Goal: Task Accomplishment & Management: Use online tool/utility

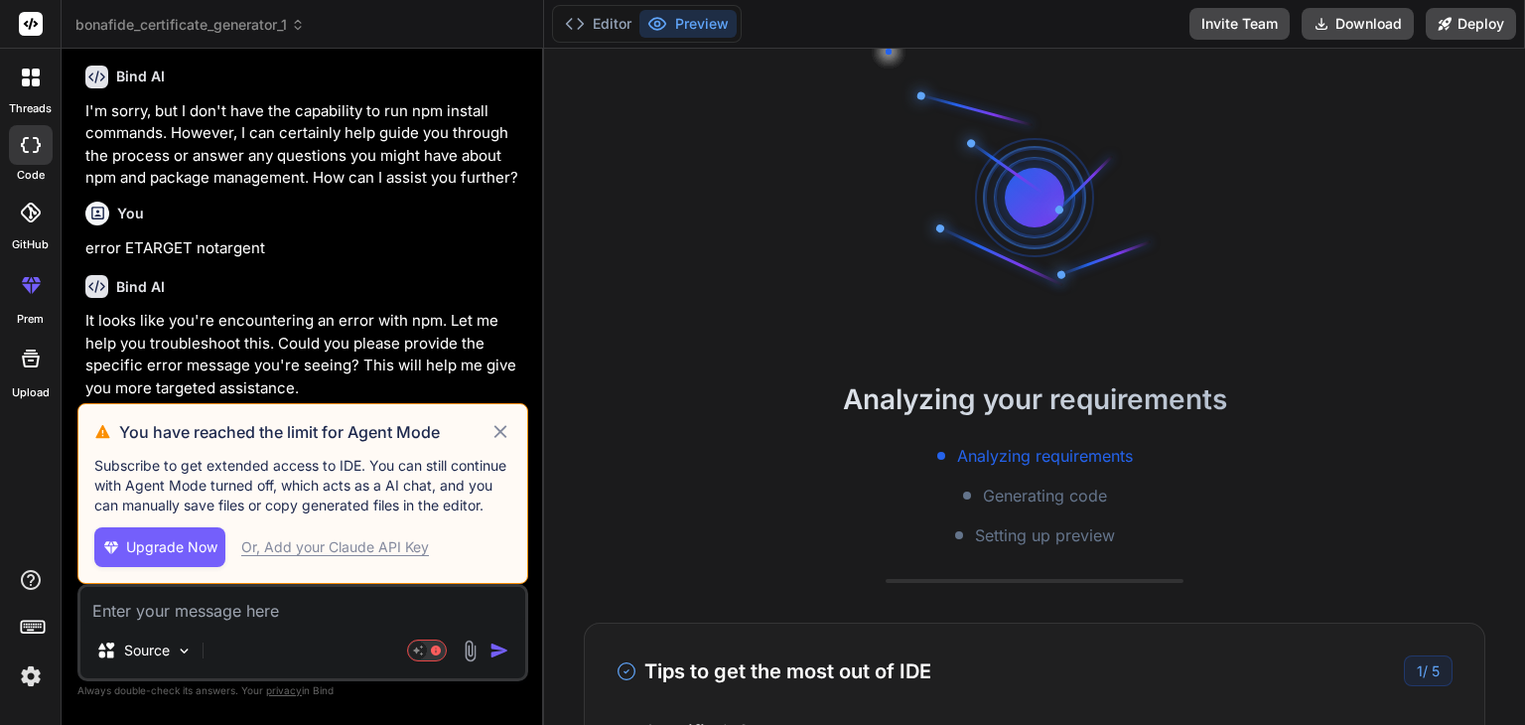
scroll to position [1477, 0]
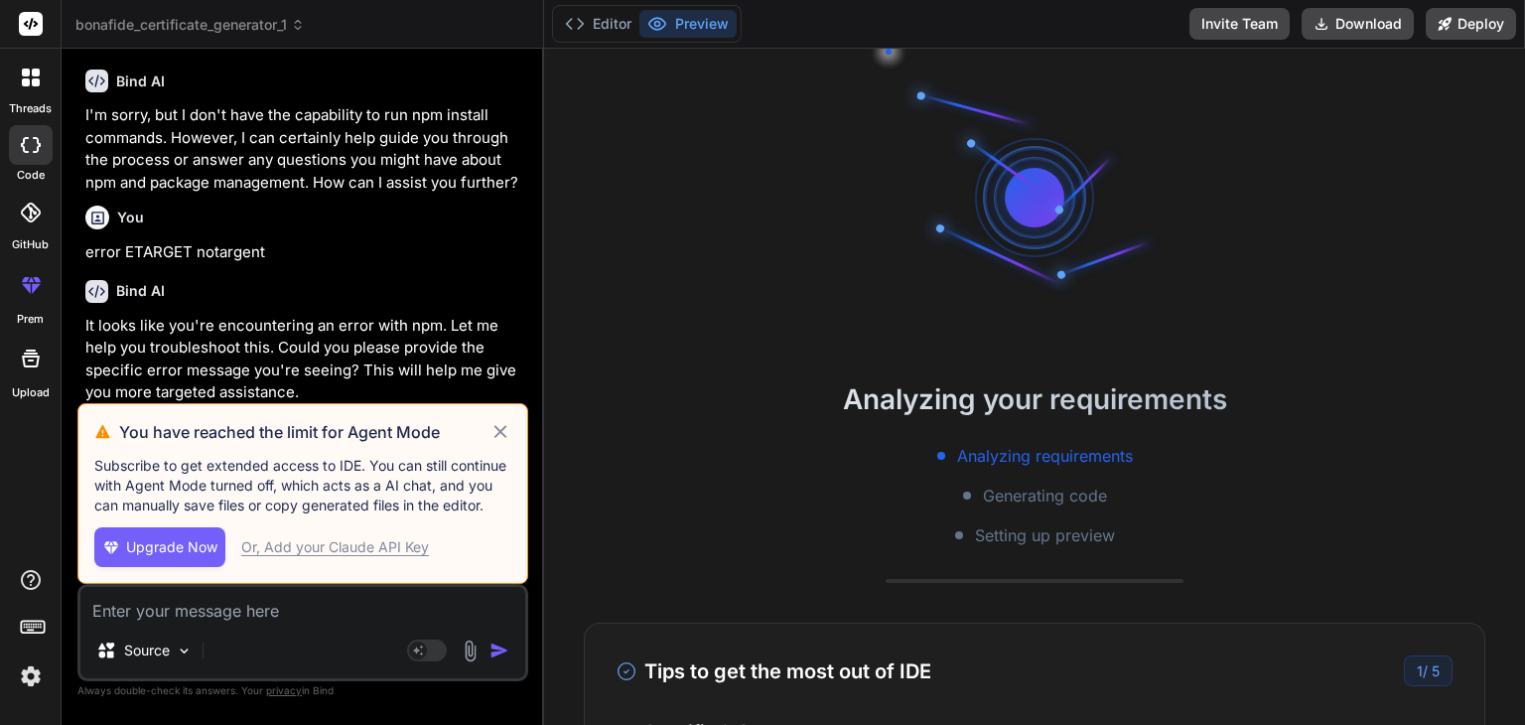
click at [500, 428] on icon at bounding box center [500, 432] width 23 height 24
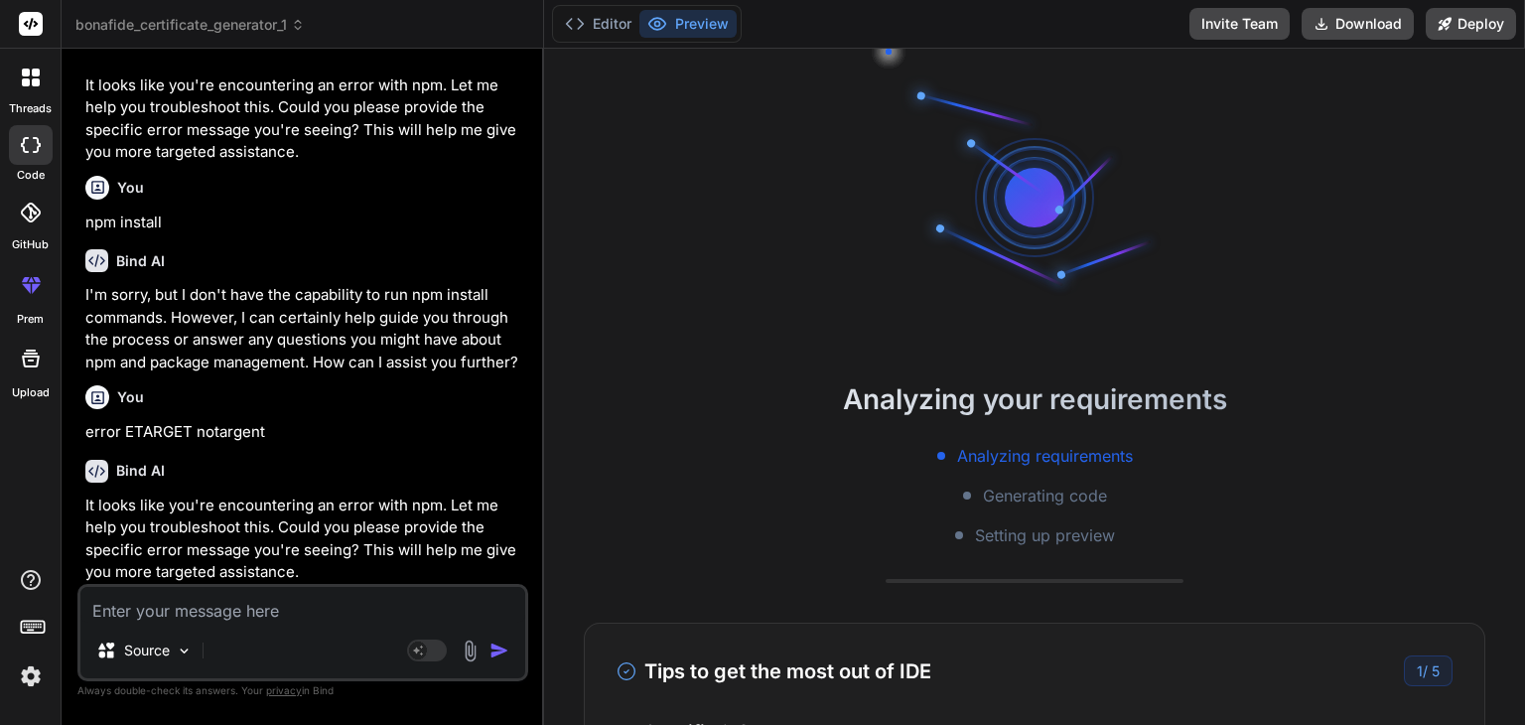
click at [695, 31] on button "Preview" at bounding box center [687, 24] width 97 height 28
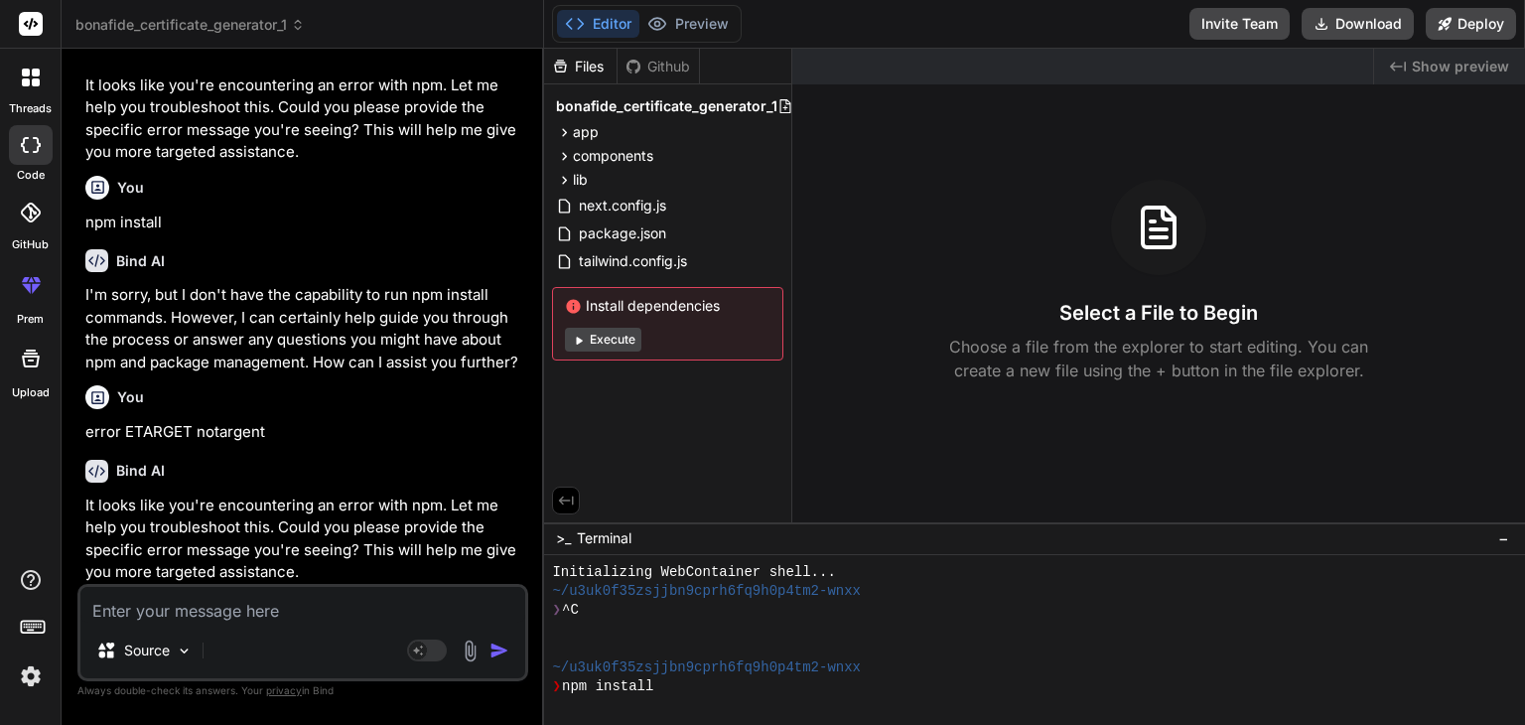
scroll to position [305, 0]
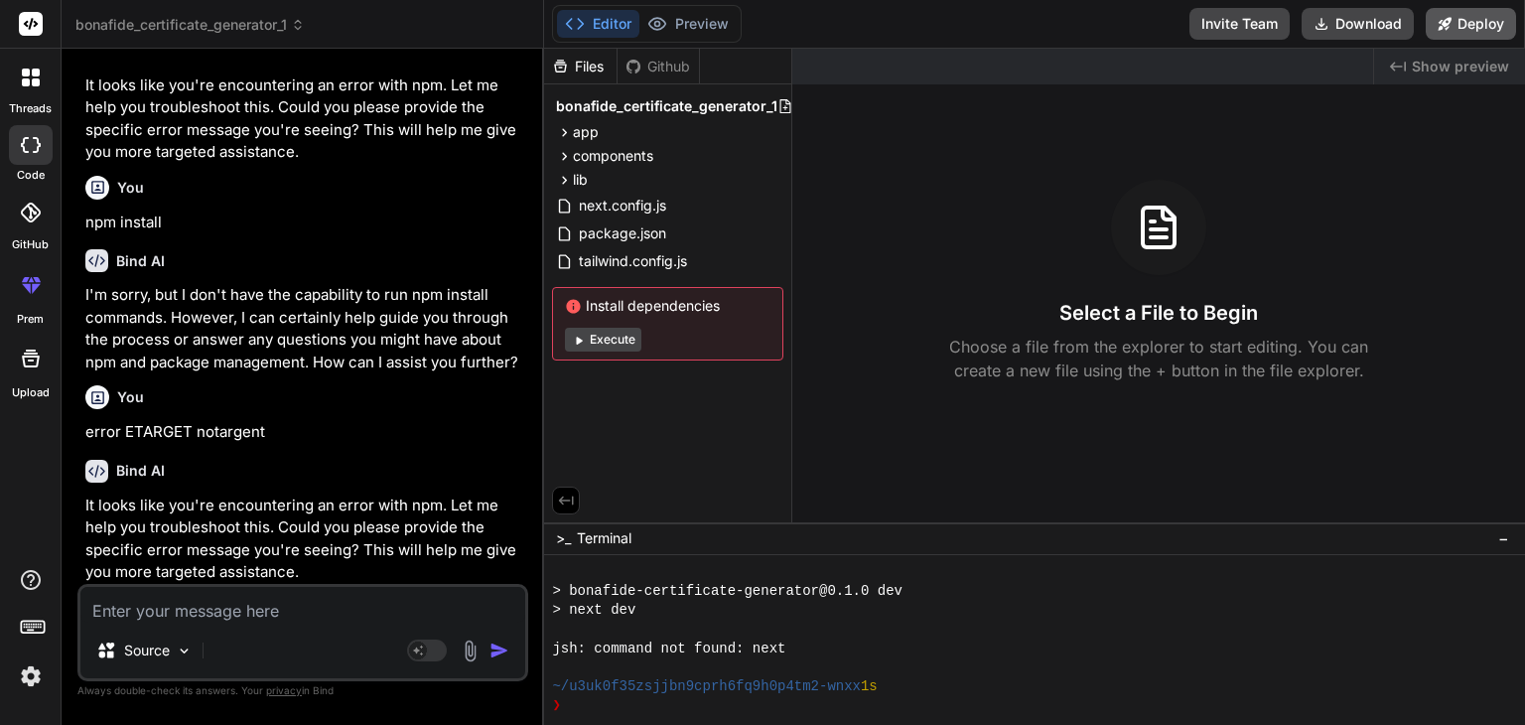
click at [1476, 26] on button "Deploy" at bounding box center [1471, 24] width 90 height 32
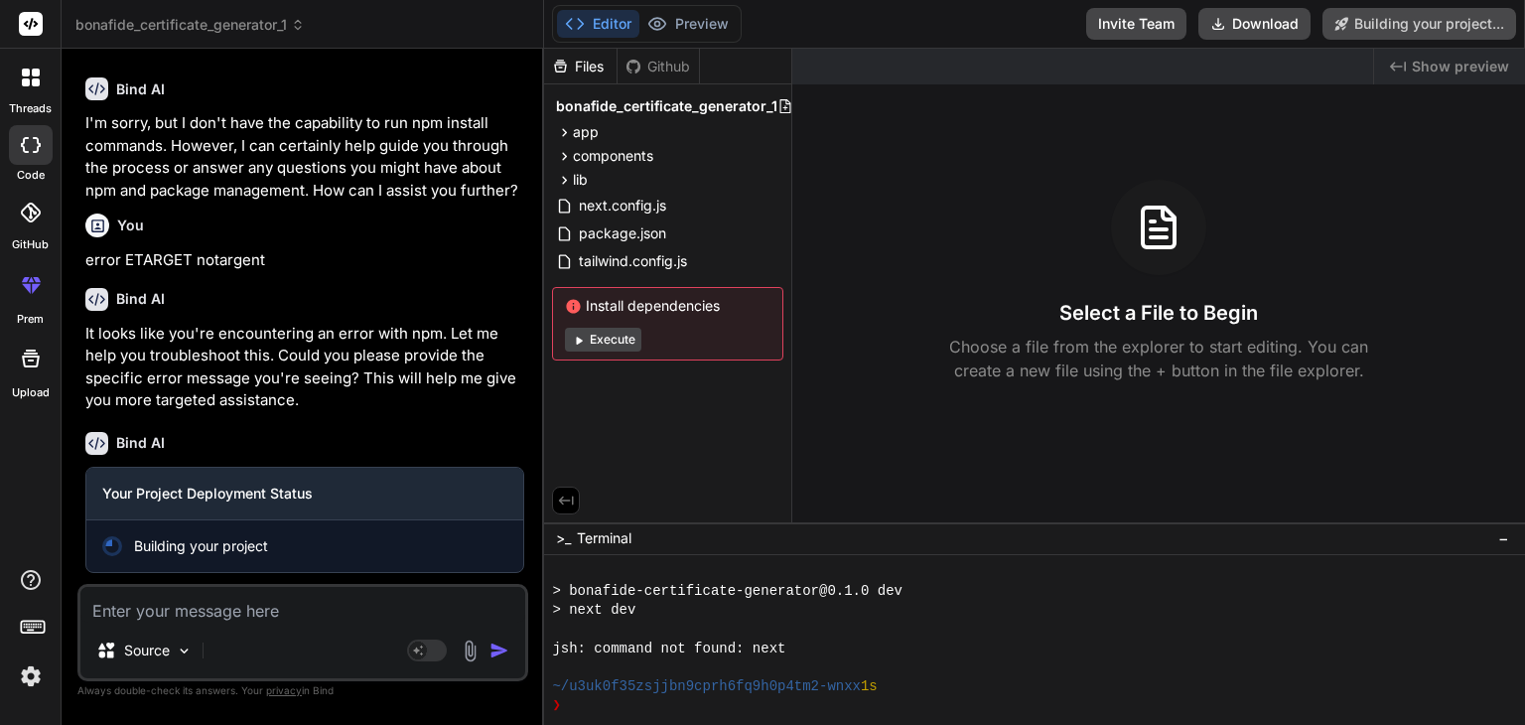
type textarea "x"
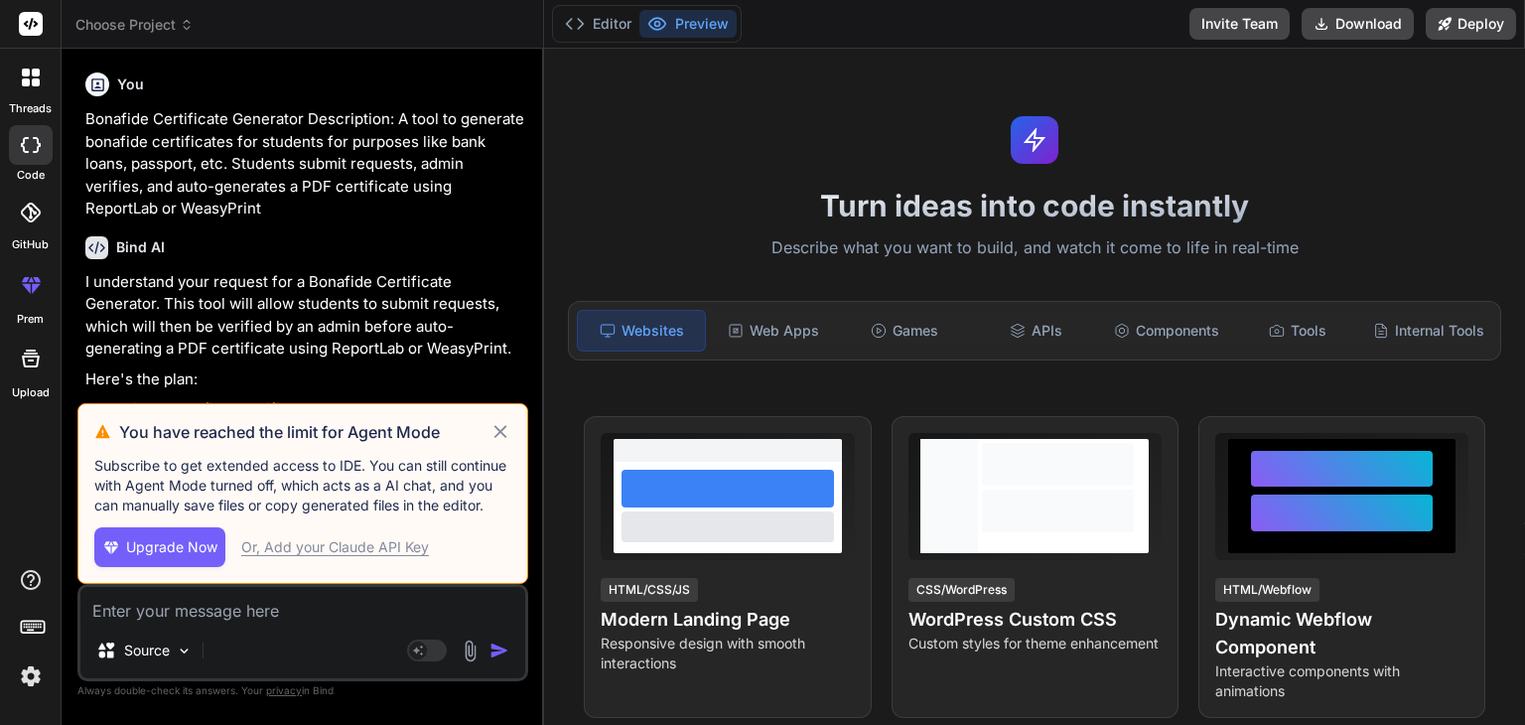
type textarea "x"
